Goal: Check status: Check status

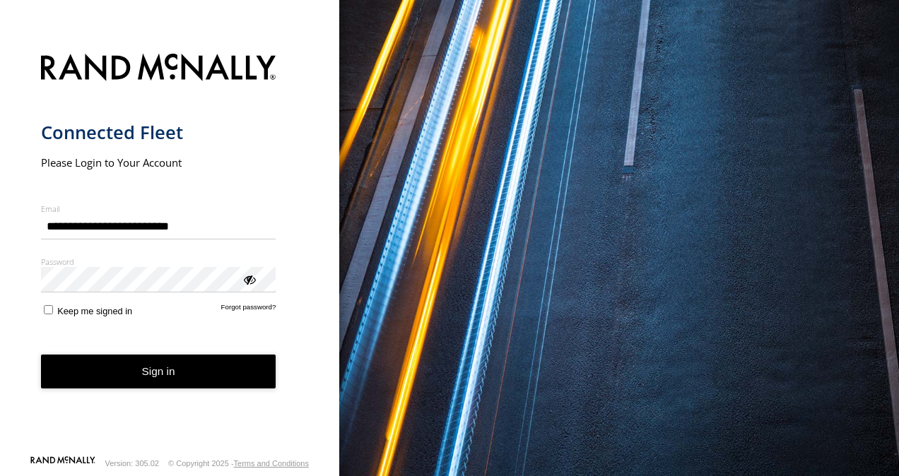
click at [211, 359] on button "Sign in" at bounding box center [158, 372] width 235 height 35
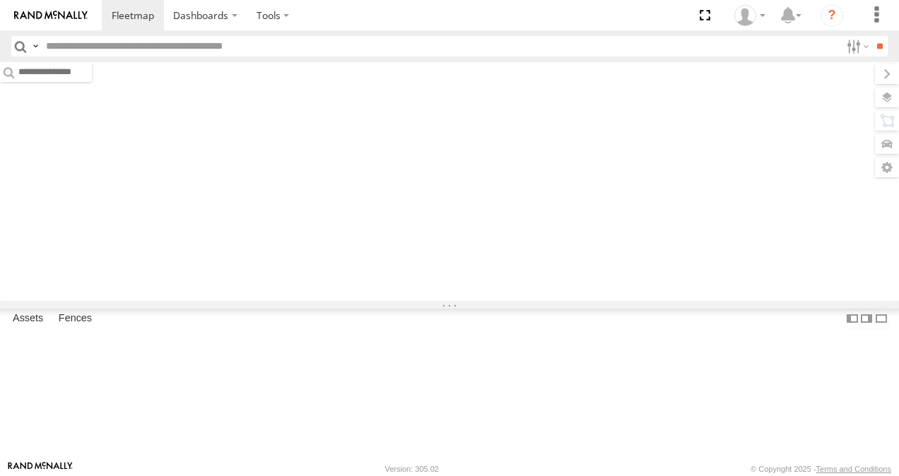
click at [202, 49] on input "text" at bounding box center [440, 46] width 800 height 20
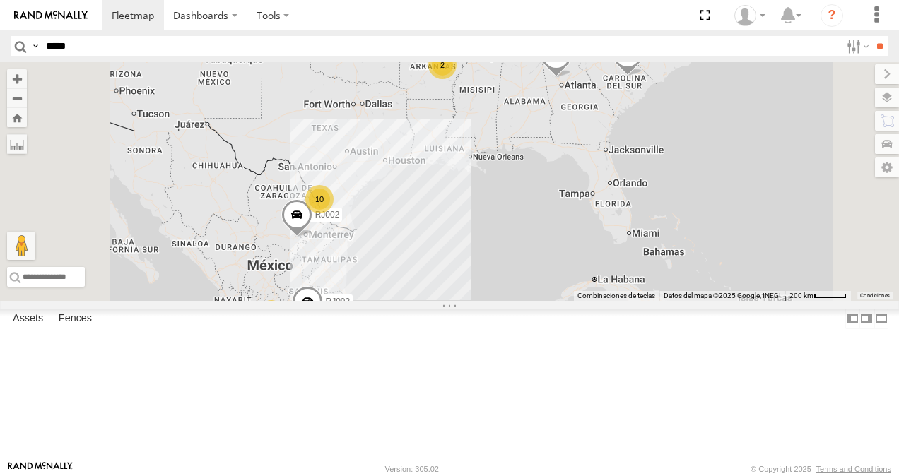
type input "*****"
click at [871, 36] on input "**" at bounding box center [879, 46] width 16 height 20
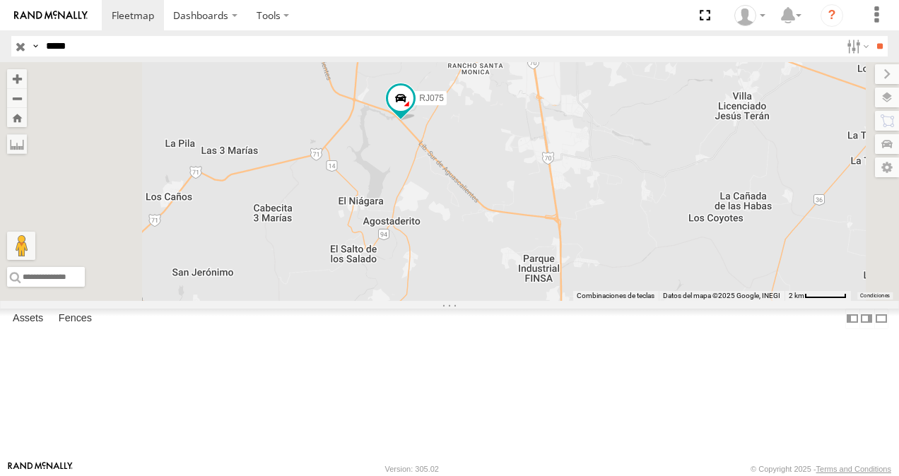
drag, startPoint x: 570, startPoint y: 274, endPoint x: 557, endPoint y: 228, distance: 47.7
click at [557, 228] on div "RJ075" at bounding box center [449, 181] width 899 height 239
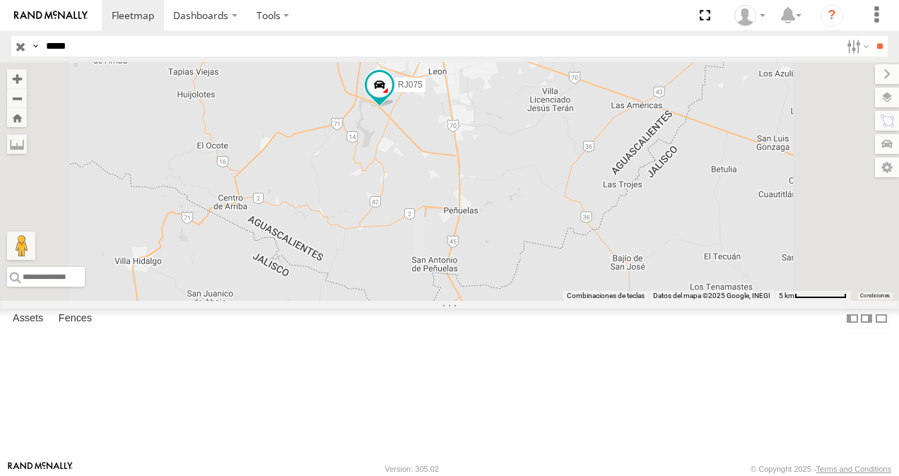
drag, startPoint x: 568, startPoint y: 285, endPoint x: 556, endPoint y: 260, distance: 28.1
click at [556, 260] on div "RJ075" at bounding box center [449, 181] width 899 height 239
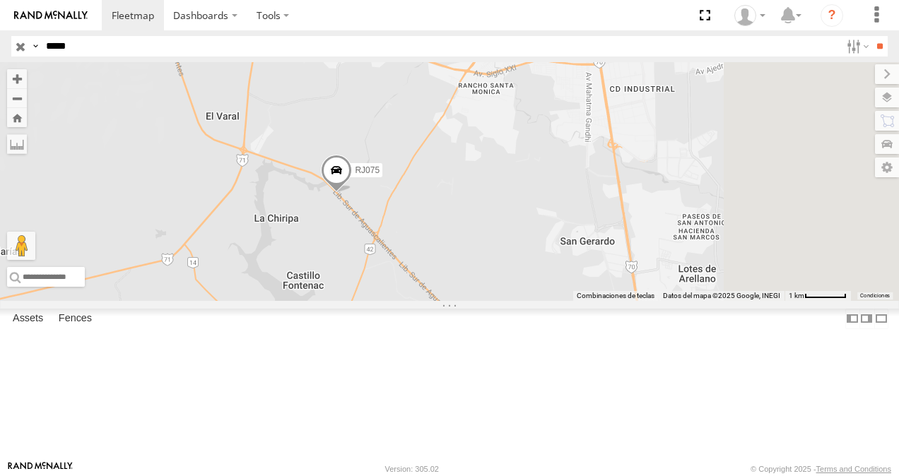
drag, startPoint x: 563, startPoint y: 297, endPoint x: 456, endPoint y: 158, distance: 174.8
click at [456, 158] on div "RJ075" at bounding box center [449, 181] width 899 height 239
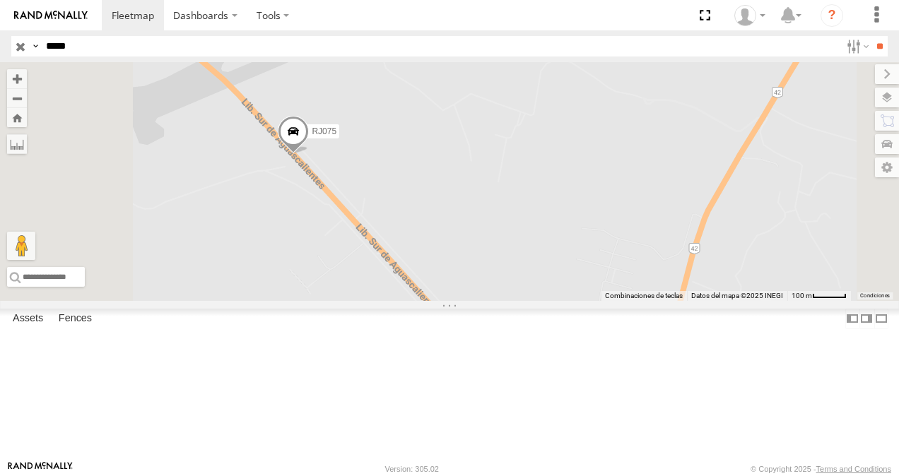
drag, startPoint x: 449, startPoint y: 211, endPoint x: 476, endPoint y: 160, distance: 57.9
click at [476, 160] on div "RJ075" at bounding box center [449, 181] width 899 height 239
click at [892, 98] on label at bounding box center [873, 98] width 52 height 20
click at [0, 0] on div "Basemaps" at bounding box center [0, 0] width 0 height 0
click at [0, 0] on label at bounding box center [0, 0] width 0 height 0
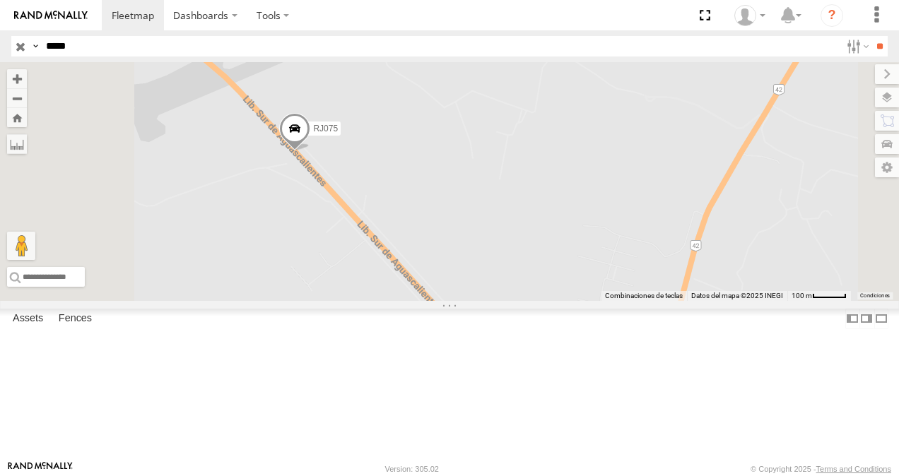
click at [0, 0] on div "Night" at bounding box center [0, 0] width 0 height 0
click at [0, 0] on span "Satellite + Roadmap" at bounding box center [0, 0] width 0 height 0
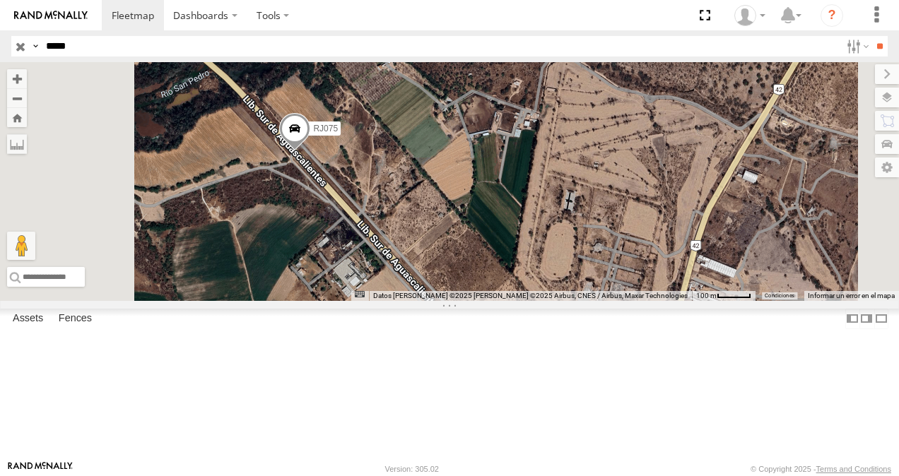
click at [620, 180] on div "RJ075" at bounding box center [449, 181] width 899 height 239
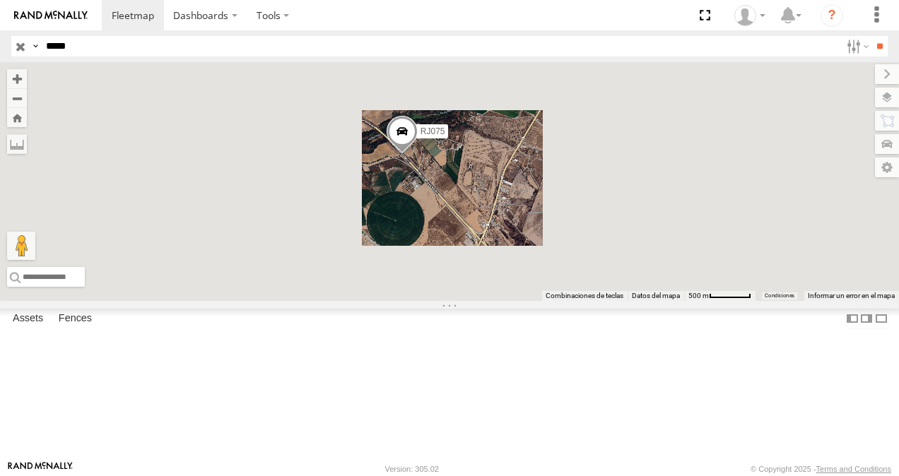
drag, startPoint x: 599, startPoint y: 279, endPoint x: 526, endPoint y: 180, distance: 122.8
click at [526, 180] on div "RJ075" at bounding box center [449, 181] width 899 height 239
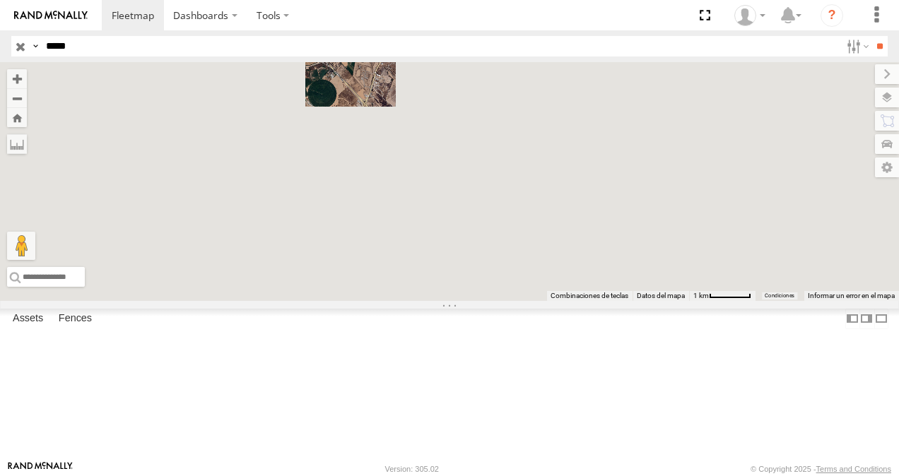
drag, startPoint x: 550, startPoint y: 240, endPoint x: 536, endPoint y: 223, distance: 22.1
click at [537, 223] on div "RJ075" at bounding box center [449, 181] width 899 height 239
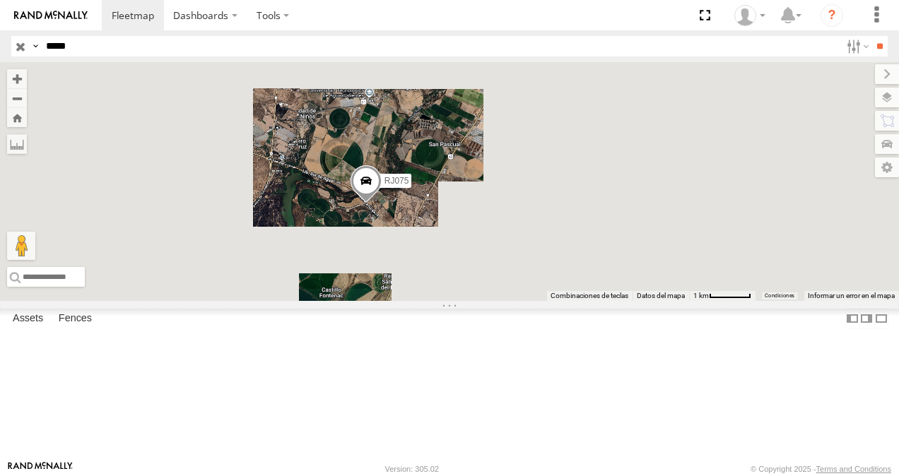
drag, startPoint x: 488, startPoint y: 274, endPoint x: 445, endPoint y: 237, distance: 56.6
click at [445, 237] on div "RJ075" at bounding box center [449, 181] width 899 height 239
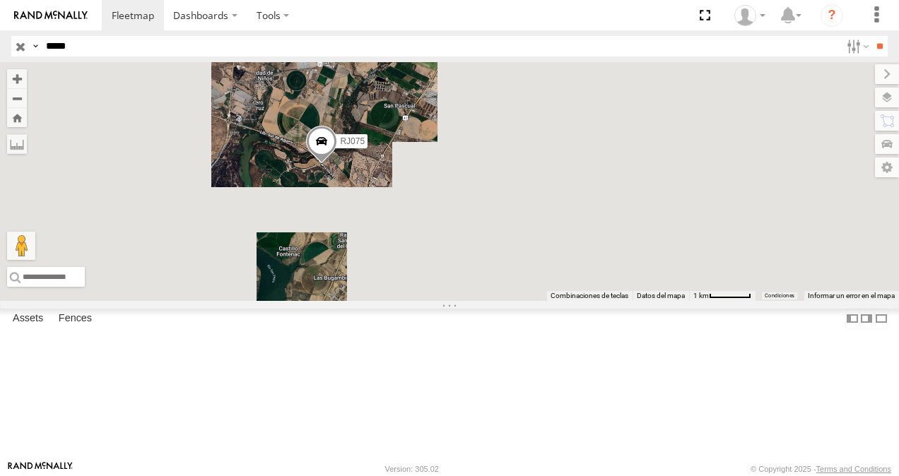
click at [337, 164] on span at bounding box center [321, 145] width 31 height 38
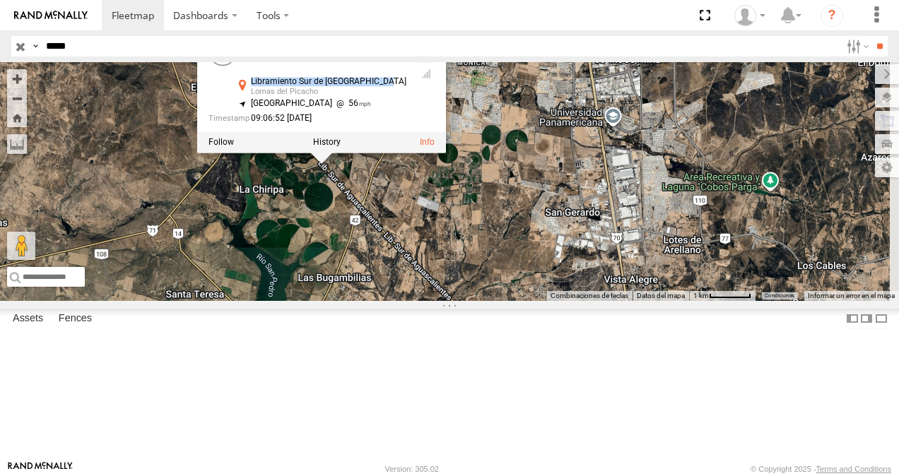
drag, startPoint x: 442, startPoint y: 164, endPoint x: 571, endPoint y: 159, distance: 129.4
click at [446, 133] on div "RJ075 XPD GLOBAL Libramiento Sur de Aguascalientes Lomas del Picacho 21.81578 ,…" at bounding box center [321, 80] width 249 height 106
copy div "Libramiento Sur de Aguascalientes"
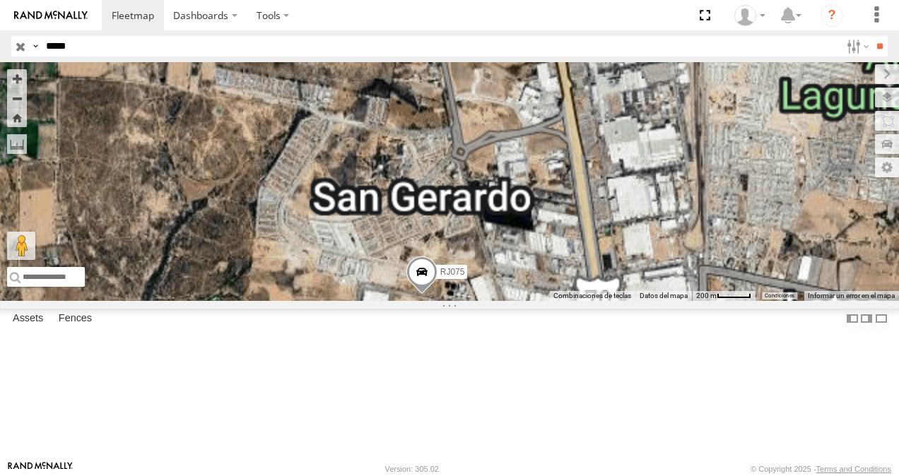
drag, startPoint x: 628, startPoint y: 260, endPoint x: 456, endPoint y: 126, distance: 218.0
click at [455, 125] on div "RJ075" at bounding box center [449, 181] width 899 height 239
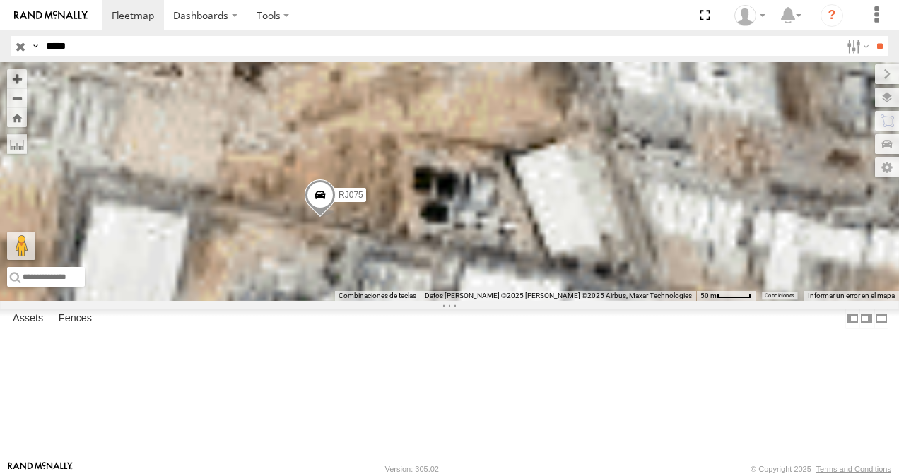
drag, startPoint x: 481, startPoint y: 313, endPoint x: 527, endPoint y: 267, distance: 65.5
click at [336, 218] on span at bounding box center [320, 199] width 31 height 38
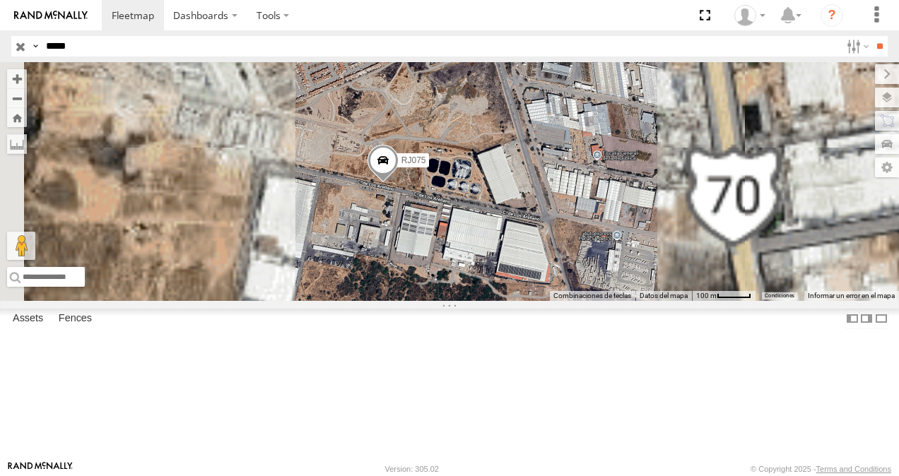
drag, startPoint x: 589, startPoint y: 271, endPoint x: 342, endPoint y: 105, distance: 297.9
click at [461, 223] on div "RJ075" at bounding box center [449, 181] width 899 height 239
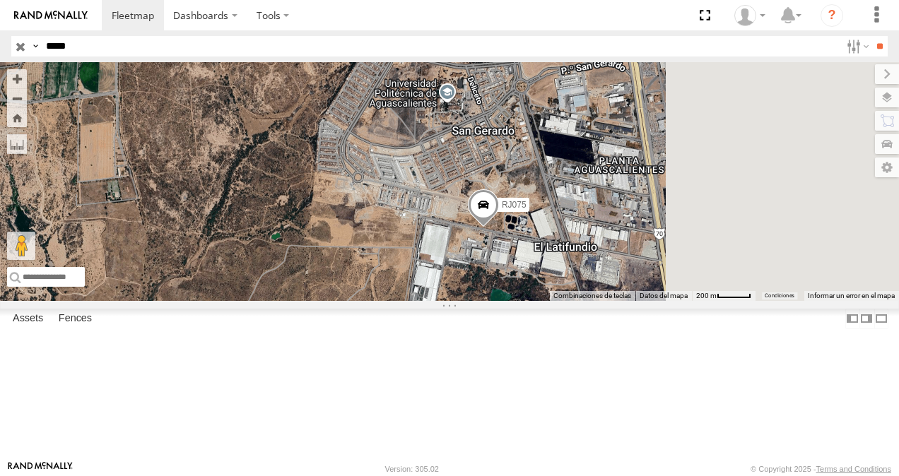
drag, startPoint x: 572, startPoint y: 250, endPoint x: 439, endPoint y: 229, distance: 135.2
click at [439, 229] on div "RJ075" at bounding box center [449, 181] width 899 height 239
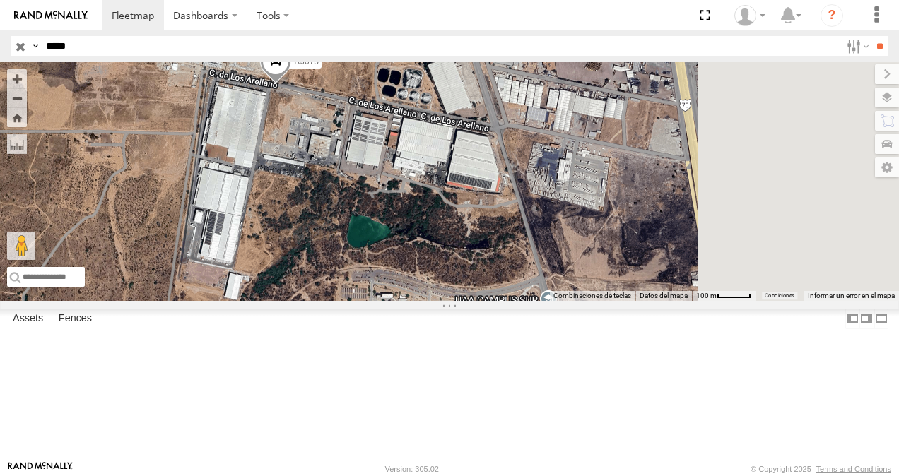
drag, startPoint x: 517, startPoint y: 236, endPoint x: 390, endPoint y: 170, distance: 142.9
click at [390, 170] on div "RJ075" at bounding box center [449, 181] width 899 height 239
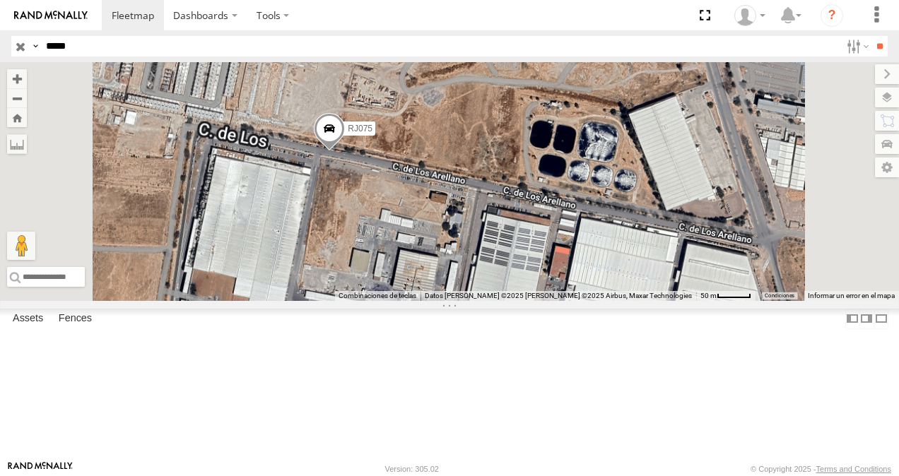
drag, startPoint x: 403, startPoint y: 150, endPoint x: 397, endPoint y: 143, distance: 9.0
click at [397, 143] on div "RJ075" at bounding box center [449, 181] width 899 height 239
